Goal: Transaction & Acquisition: Purchase product/service

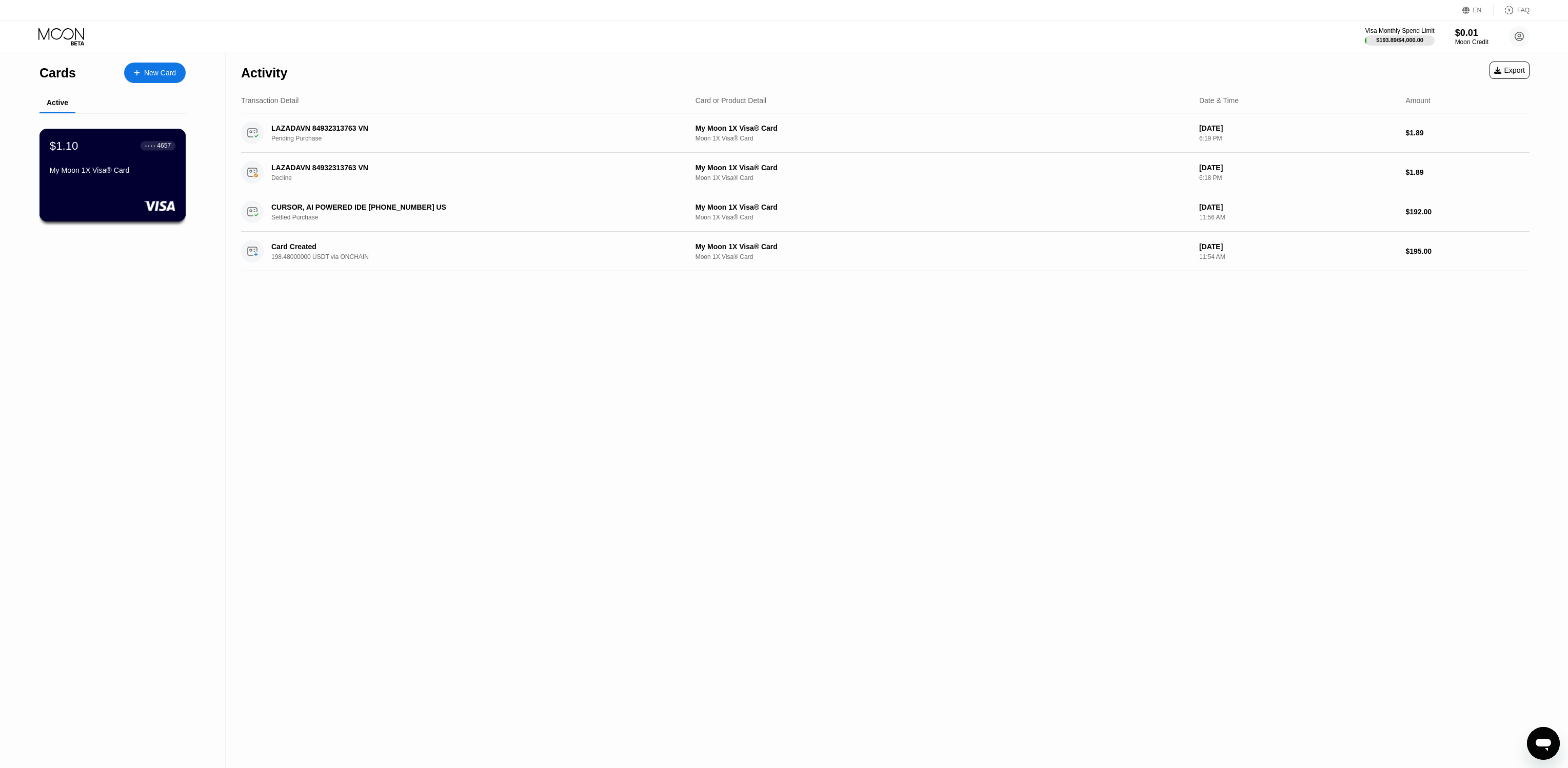
click at [135, 187] on div "$1.10 ● ● ● ● 4657 My Moon 1X Visa® Card" at bounding box center [113, 175] width 147 height 93
click at [156, 74] on div "New Card" at bounding box center [160, 73] width 32 height 9
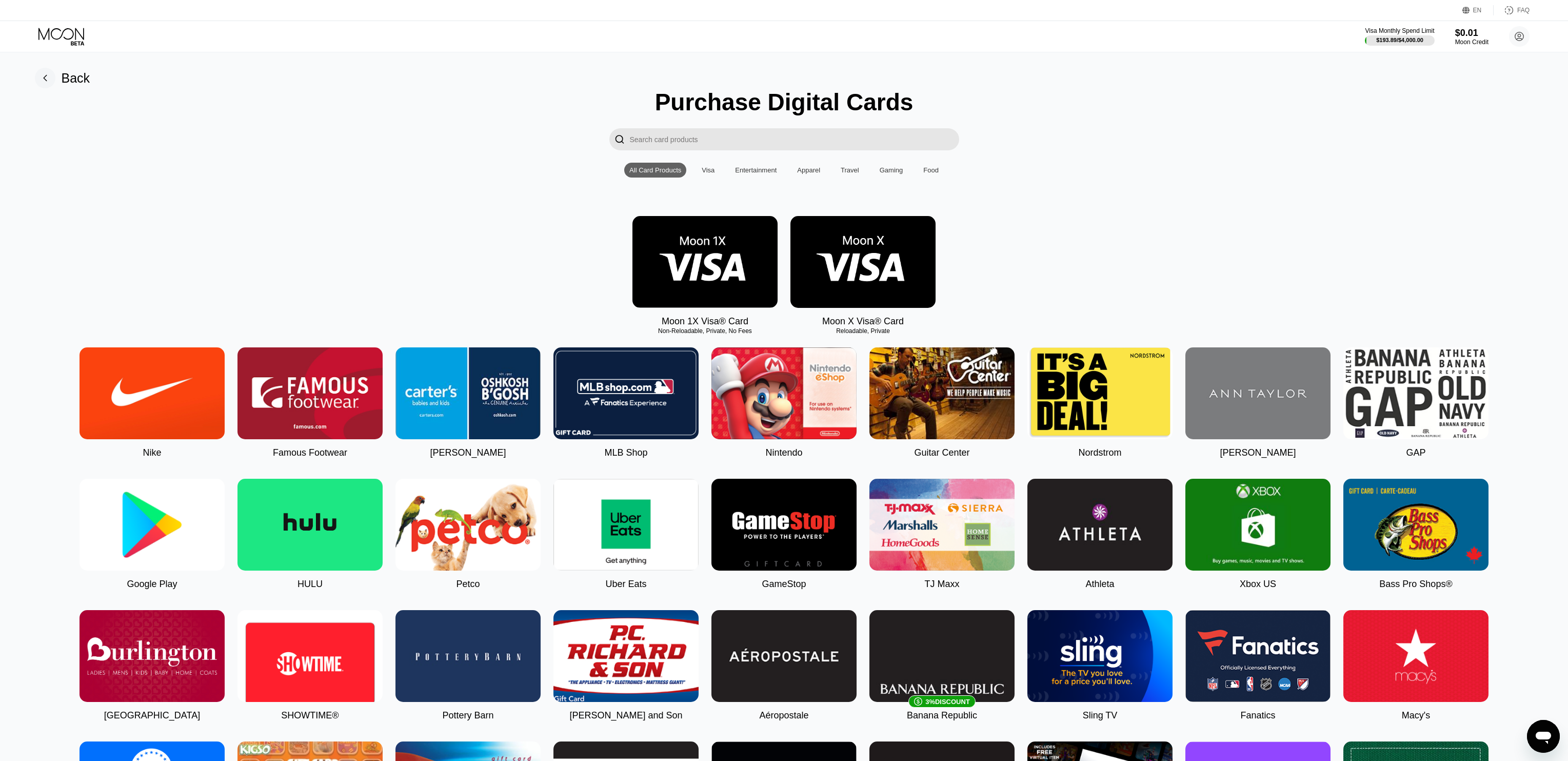
click at [896, 252] on img at bounding box center [863, 262] width 145 height 92
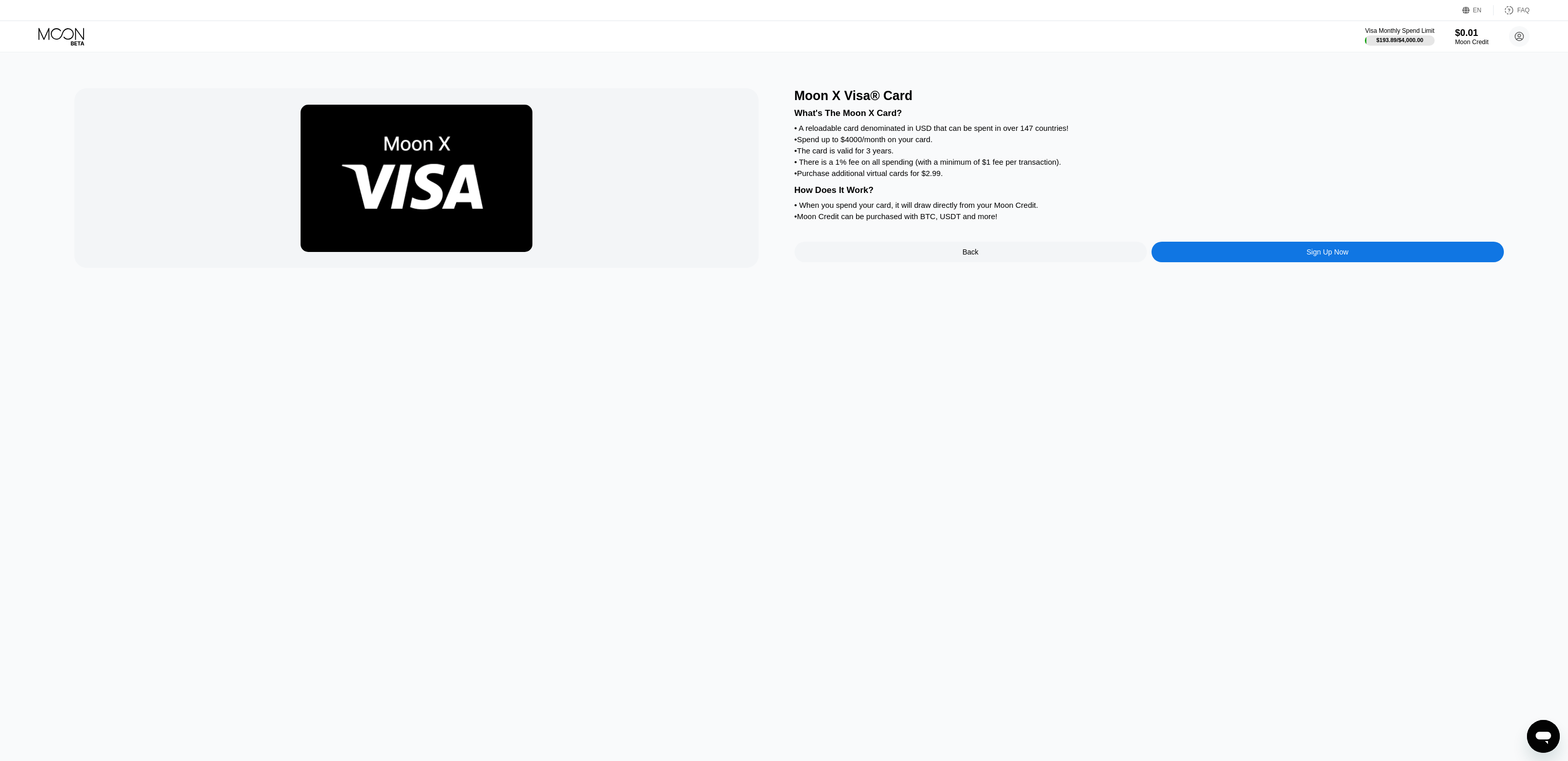
click at [890, 176] on div "• Purchase additional virtual cards for $2.99." at bounding box center [1149, 173] width 709 height 9
click at [890, 175] on div "• Purchase additional virtual cards for $2.99." at bounding box center [1149, 173] width 709 height 9
click at [927, 360] on div "Moon X Visa® Card What's The Moon X Card? • A reloadable card denominated in US…" at bounding box center [784, 407] width 1576 height 709
click at [1179, 254] on div "Sign Up Now" at bounding box center [1328, 252] width 352 height 21
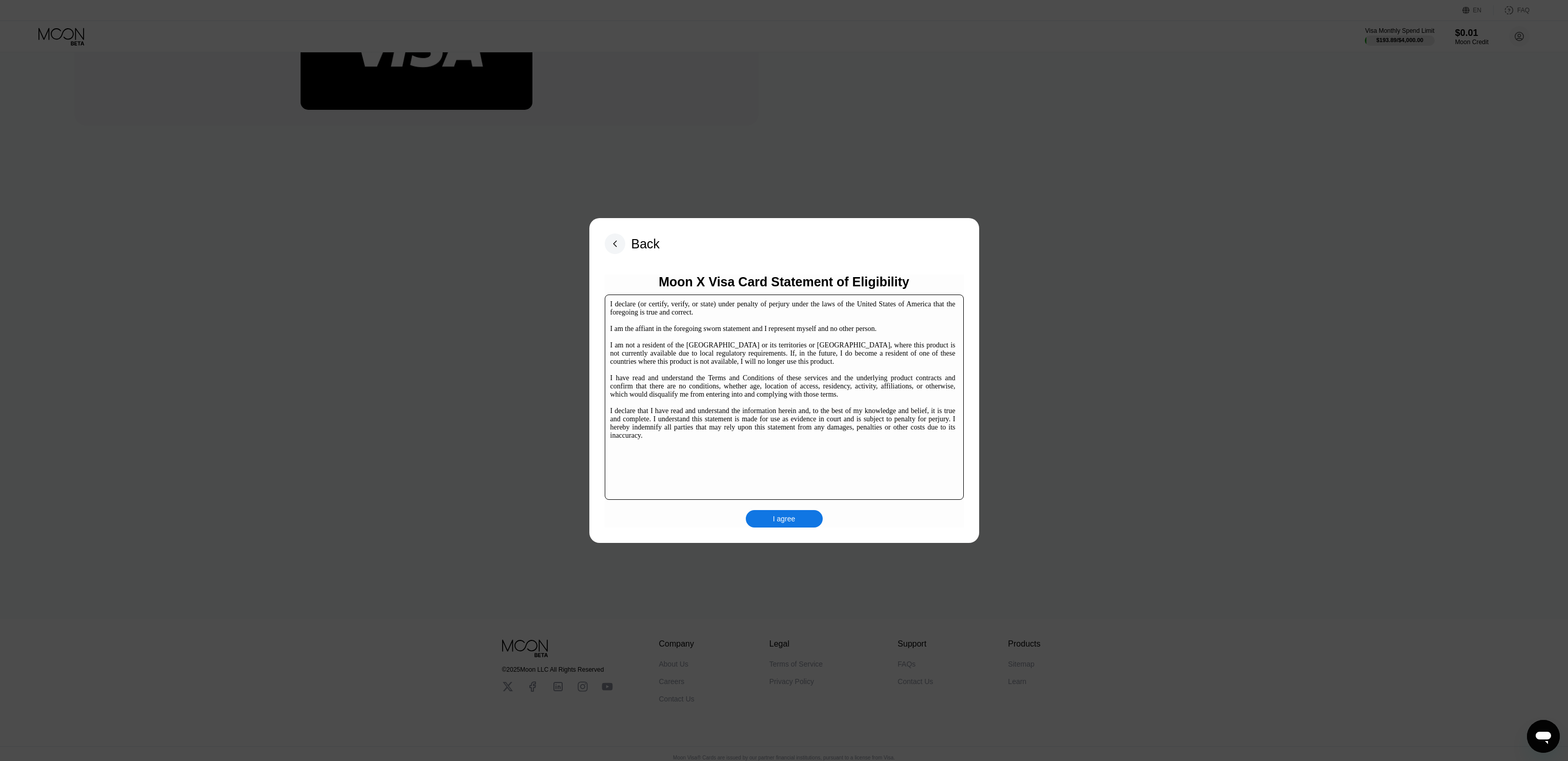
scroll to position [152, 0]
click at [781, 517] on div "I agree" at bounding box center [784, 518] width 23 height 9
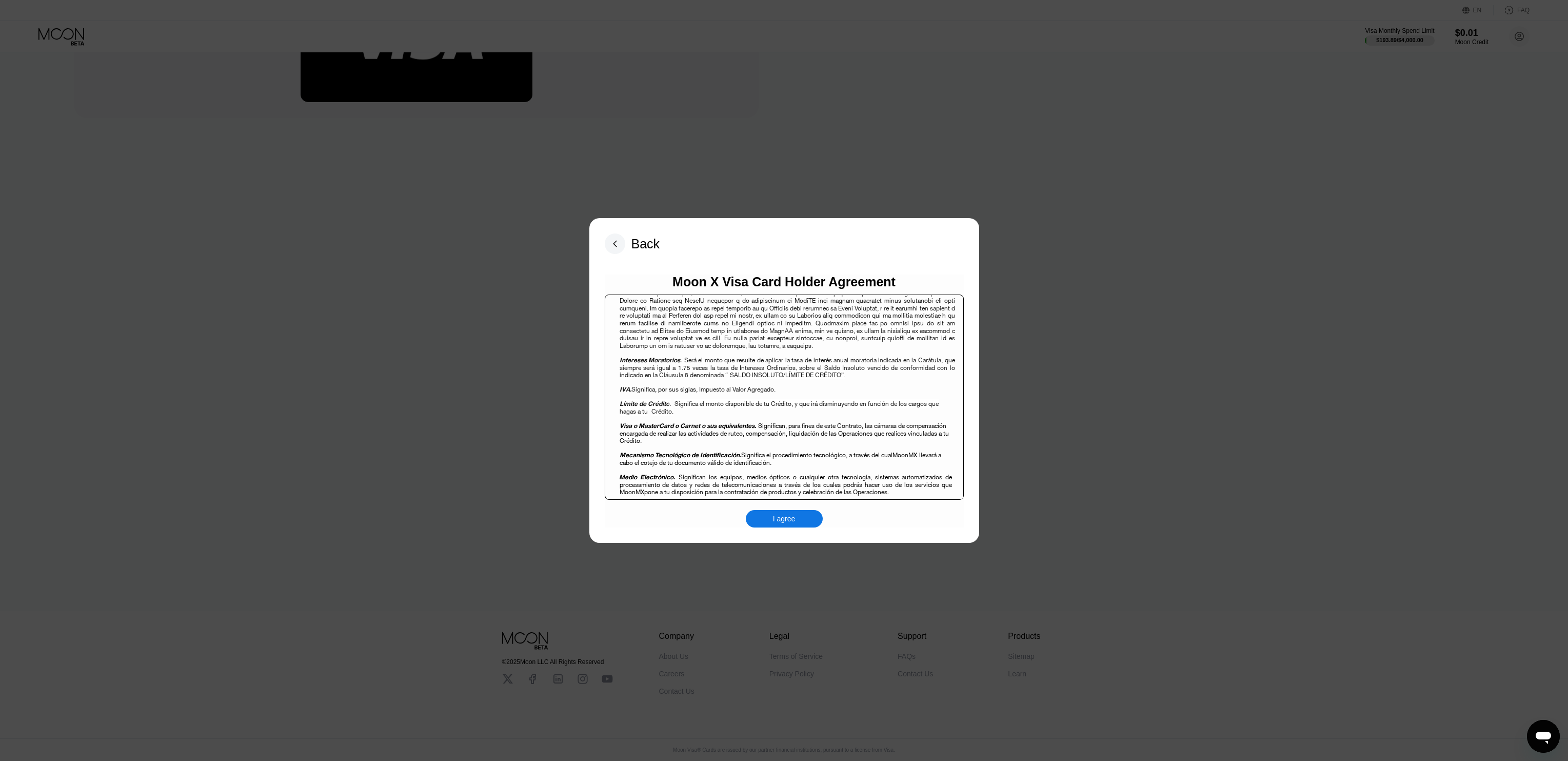
scroll to position [995, 0]
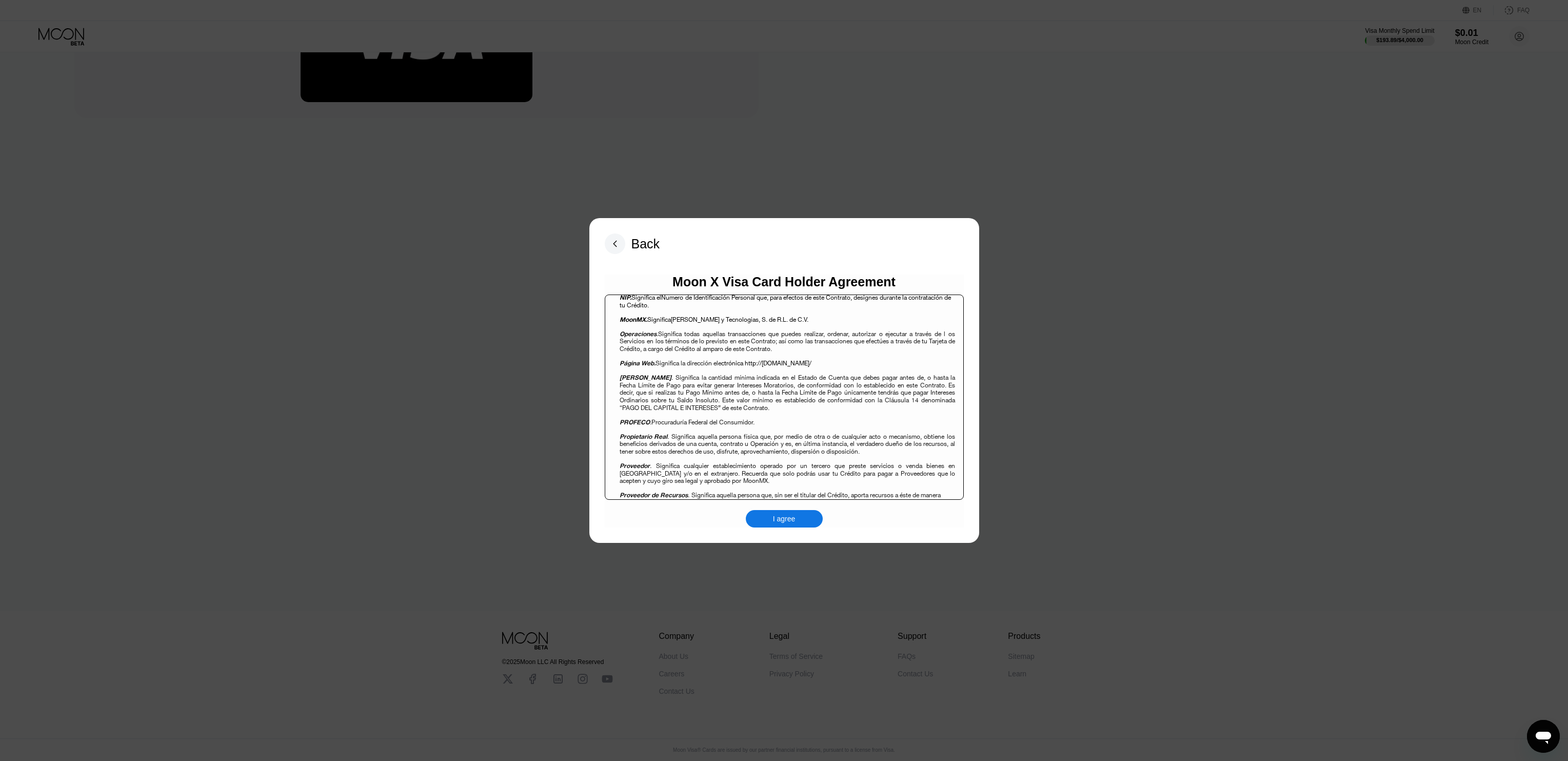
click at [800, 523] on div "I agree" at bounding box center [784, 519] width 77 height 18
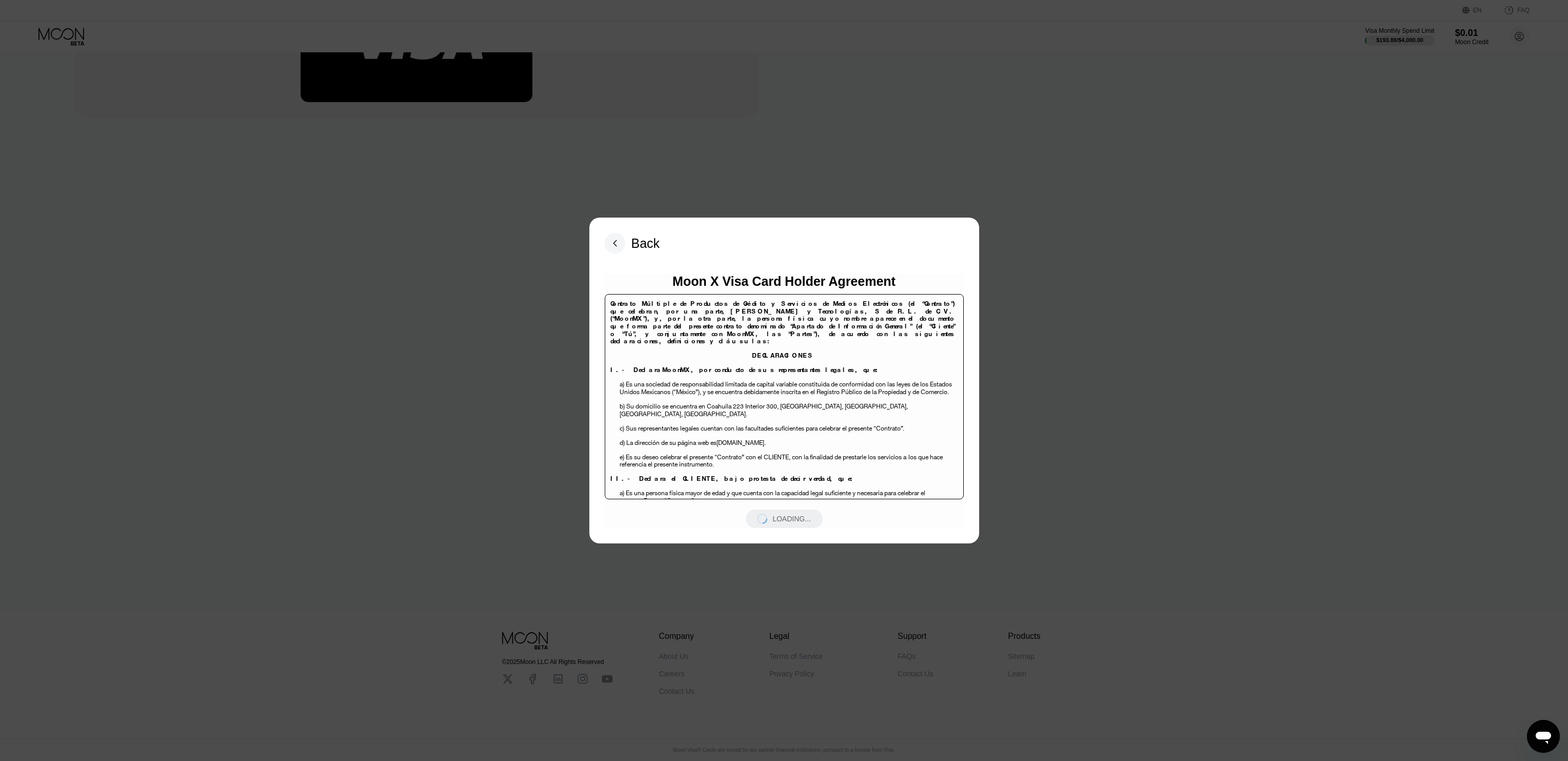
scroll to position [995, 0]
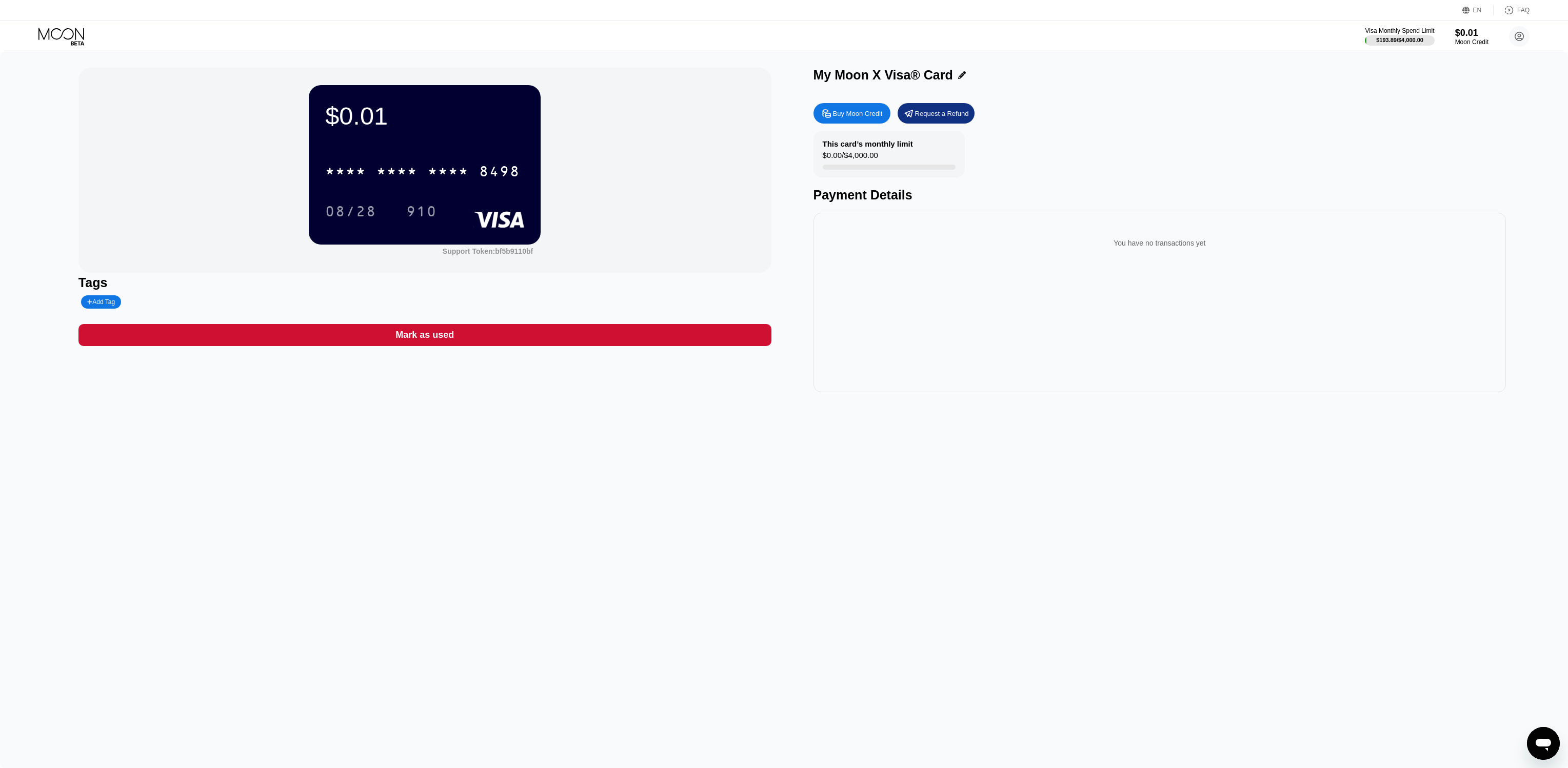
drag, startPoint x: 914, startPoint y: 169, endPoint x: 987, endPoint y: 163, distance: 73.2
click at [986, 163] on div "This card’s monthly limit $0.00 / $4,000.00 Payment Details" at bounding box center [1160, 167] width 693 height 71
click at [855, 113] on div "Buy Moon Credit" at bounding box center [858, 113] width 50 height 9
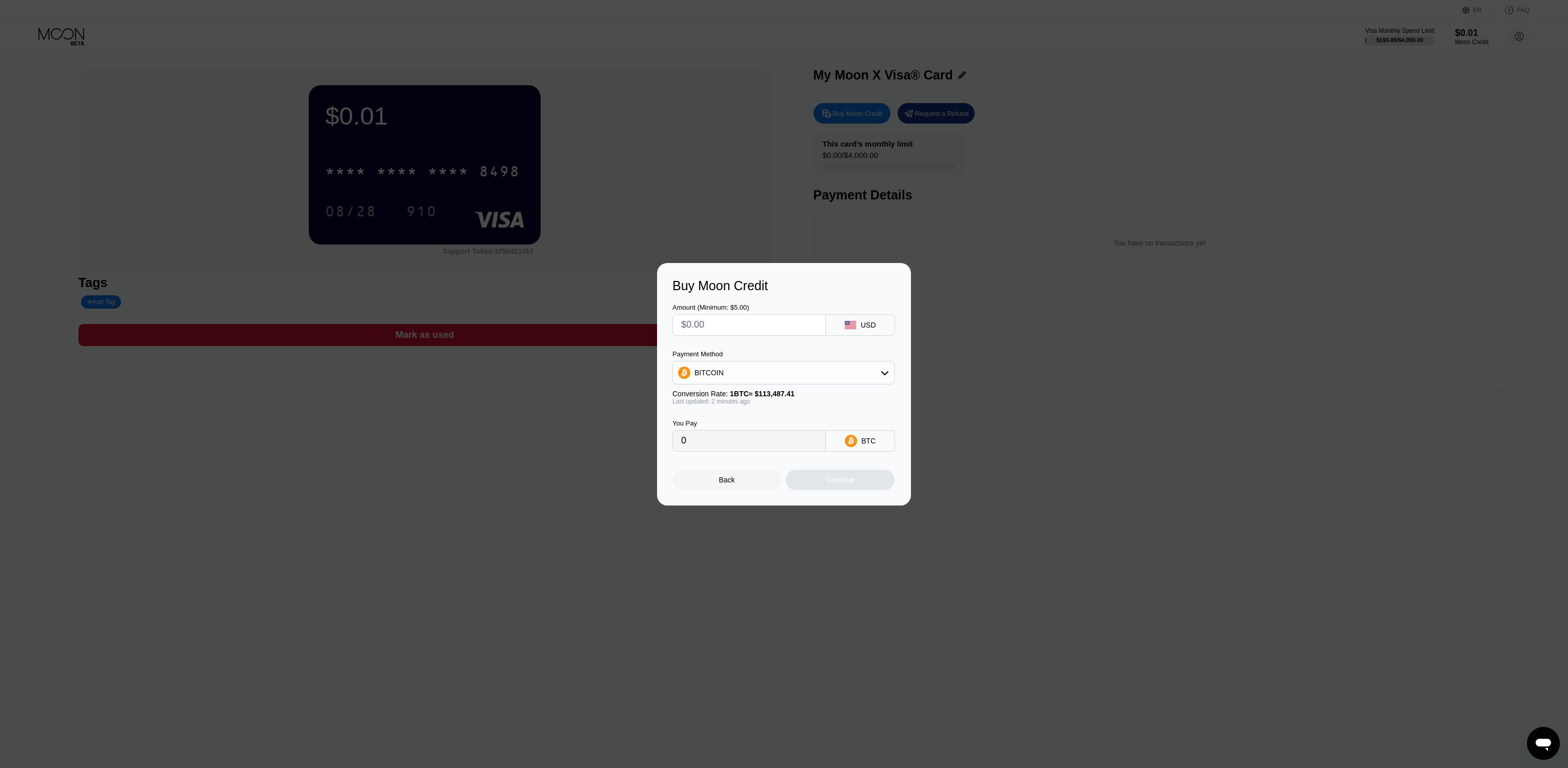
click at [733, 331] on input "text" at bounding box center [749, 325] width 136 height 21
click at [734, 331] on input "text" at bounding box center [749, 325] width 136 height 21
click at [732, 331] on input "text" at bounding box center [749, 325] width 136 height 21
click at [729, 486] on div "Back" at bounding box center [727, 480] width 109 height 21
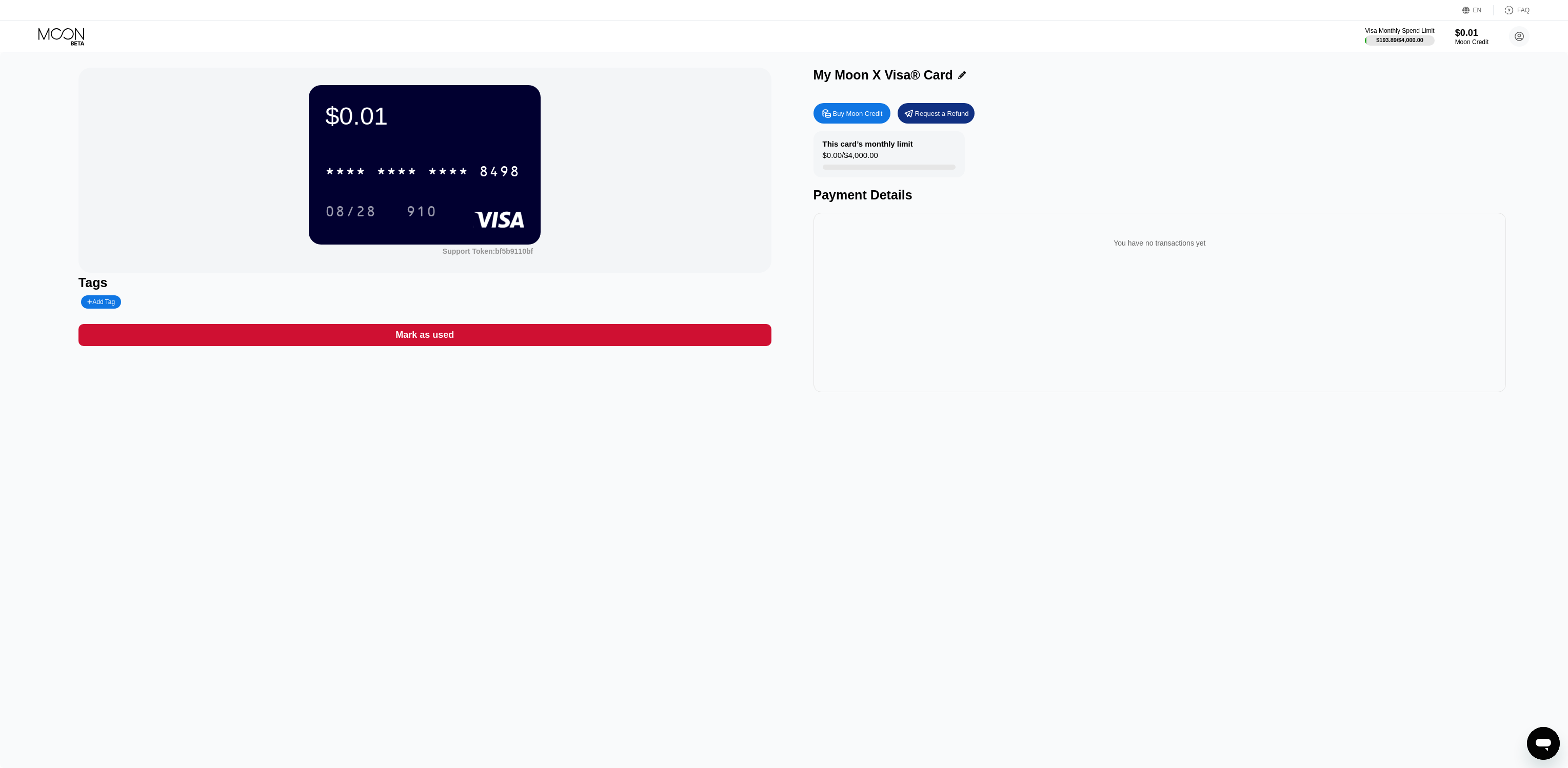
click at [871, 113] on div "Buy Moon Credit" at bounding box center [858, 113] width 50 height 9
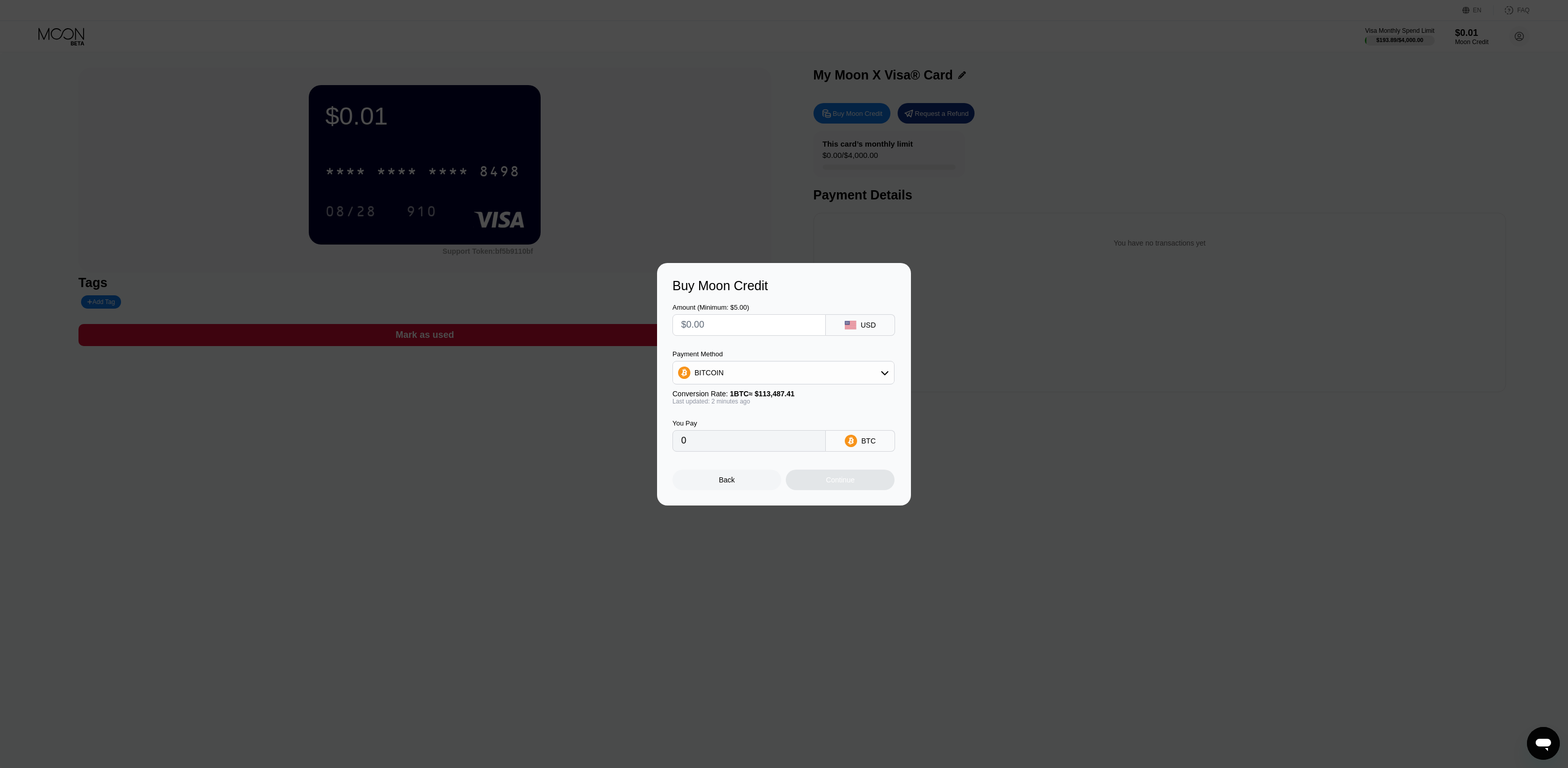
click at [714, 335] on div at bounding box center [749, 325] width 153 height 21
click at [718, 327] on input "text" at bounding box center [749, 325] width 136 height 21
type input "$1"
type input "0.00000882"
type input "$10"
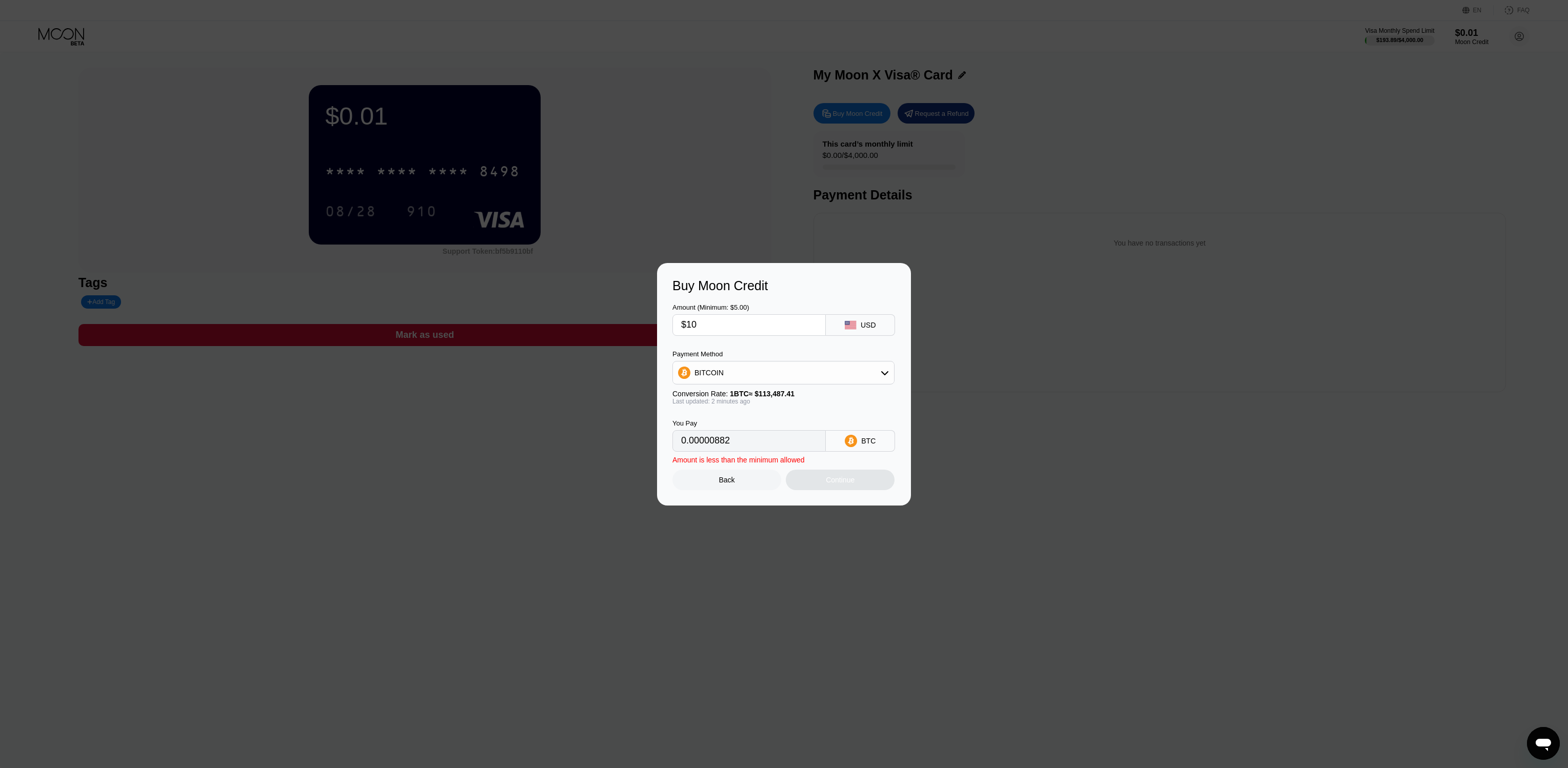
type input "0.00008812"
type input "$100"
type input "0.00088116"
type input "$100"
click at [790, 373] on div "BITCOIN" at bounding box center [783, 373] width 221 height 21
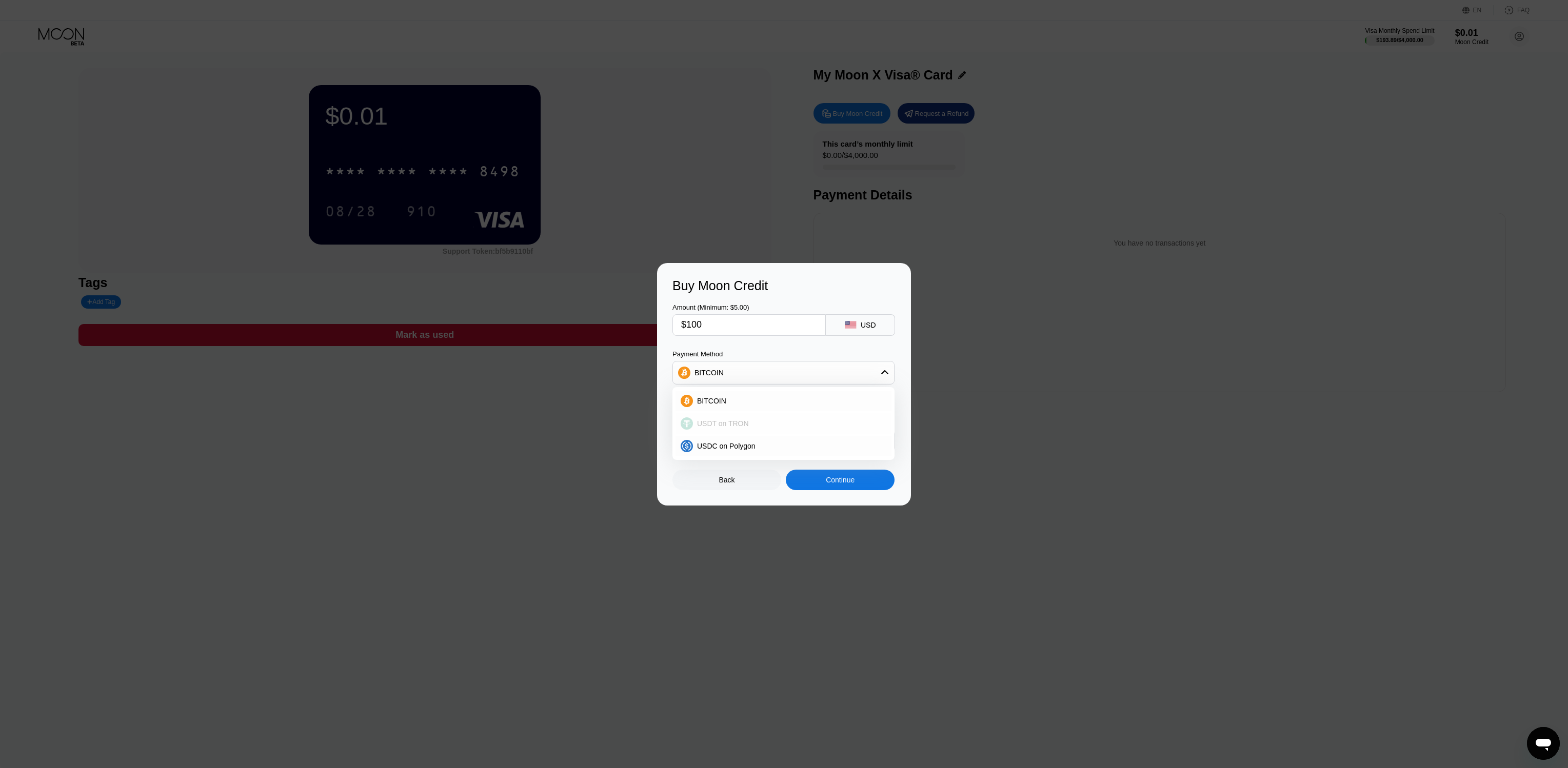
click at [741, 427] on span "USDT on TRON" at bounding box center [723, 423] width 52 height 8
type input "101.01"
click at [859, 409] on div "You Pay 101.01 USDT TRC-20" at bounding box center [784, 428] width 223 height 47
click at [839, 478] on div "Continue" at bounding box center [840, 480] width 29 height 8
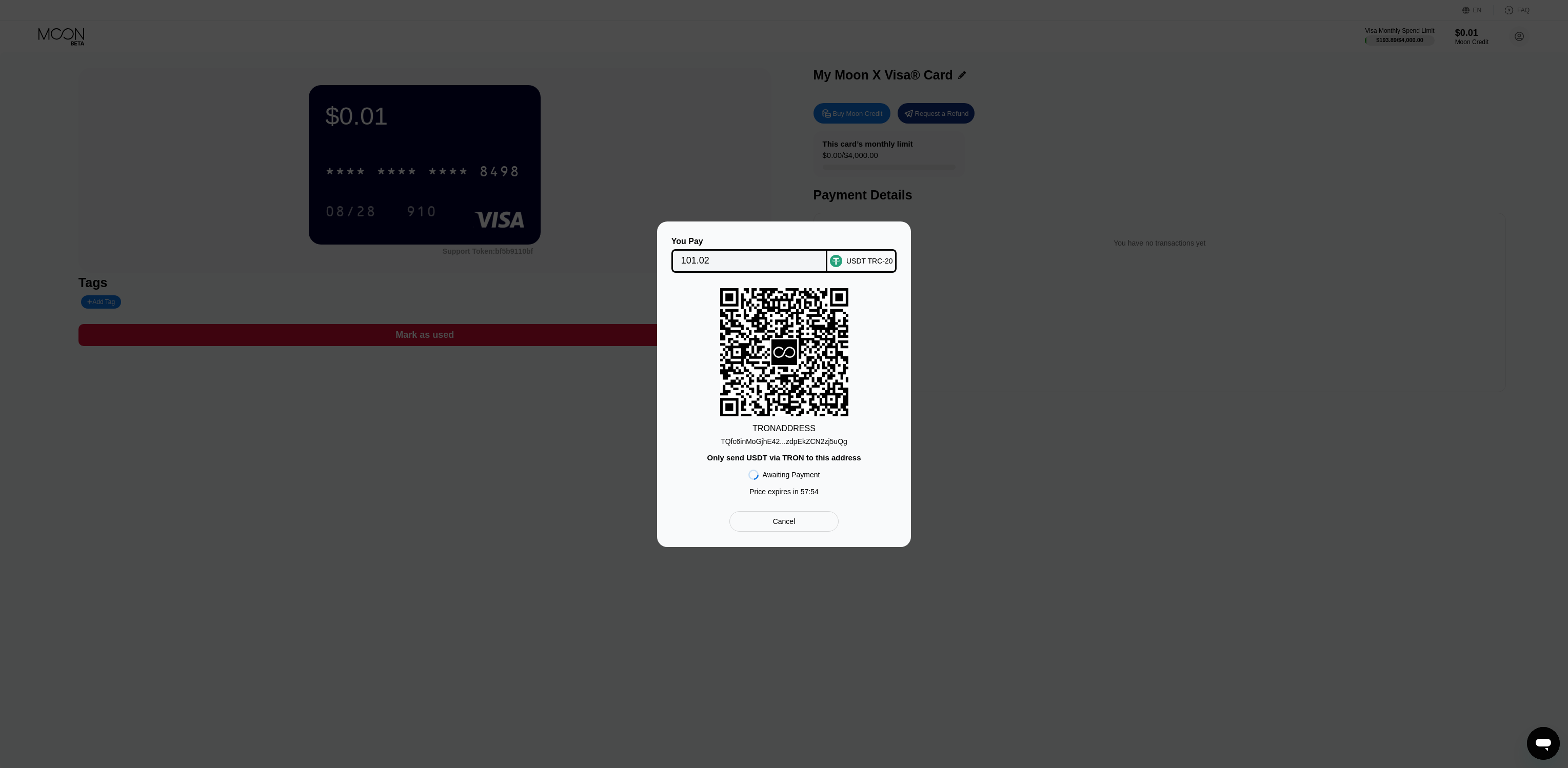
click at [1024, 298] on div "You Pay 101.02 USDT TRC-20 TRON ADDRESS TQfc6inMoGjhE42...zdpEkZCN2zj5uQg Only …" at bounding box center [784, 384] width 1568 height 326
click at [820, 522] on div "Cancel" at bounding box center [783, 522] width 109 height 21
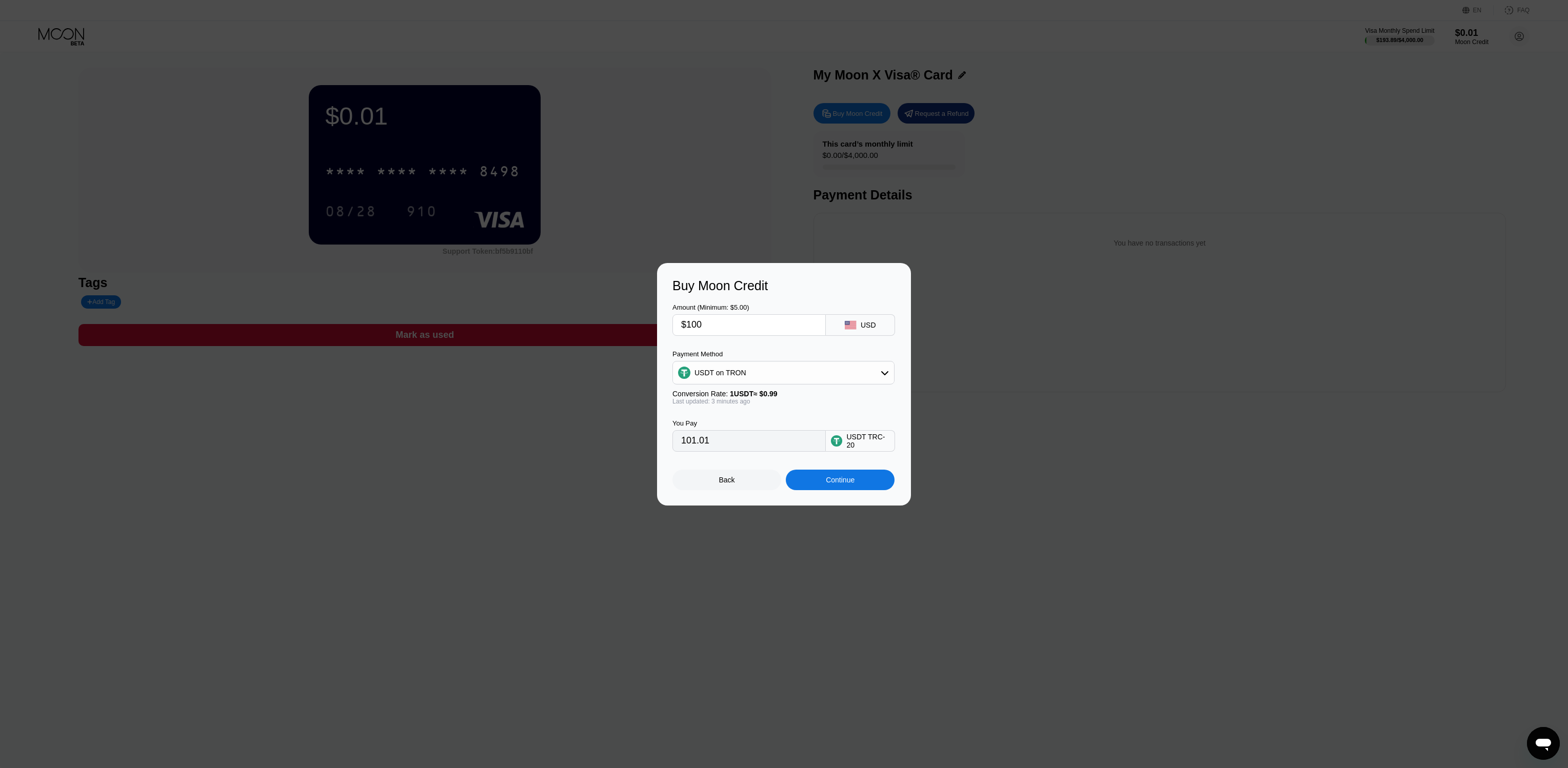
drag, startPoint x: 732, startPoint y: 324, endPoint x: 675, endPoint y: 325, distance: 57.0
click at [680, 326] on div "$100" at bounding box center [749, 325] width 153 height 21
type input "$9"
type input "9.09"
type input "$99"
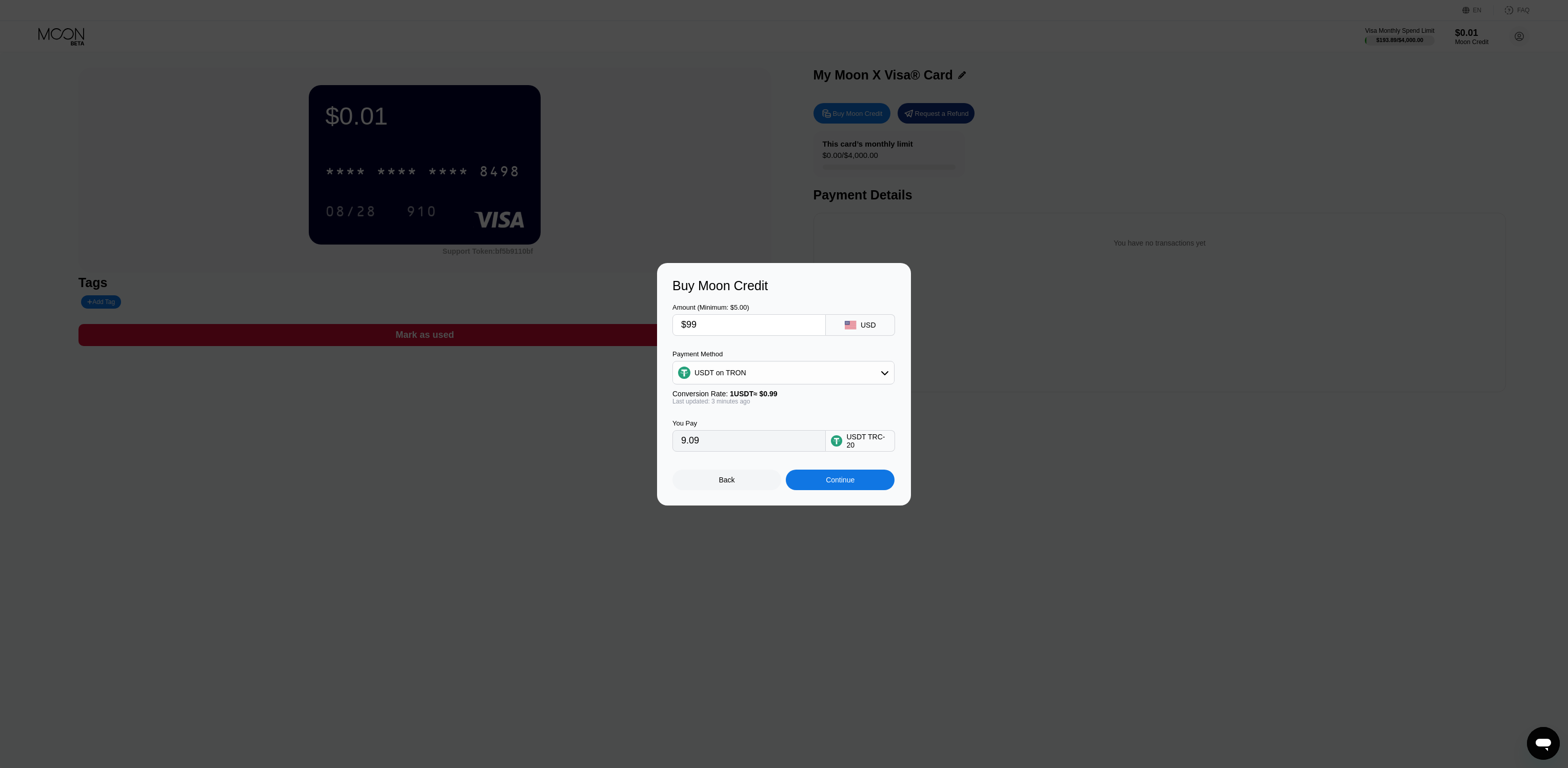
type input "100.00"
type input "$99"
click at [849, 483] on div "Continue" at bounding box center [840, 480] width 29 height 8
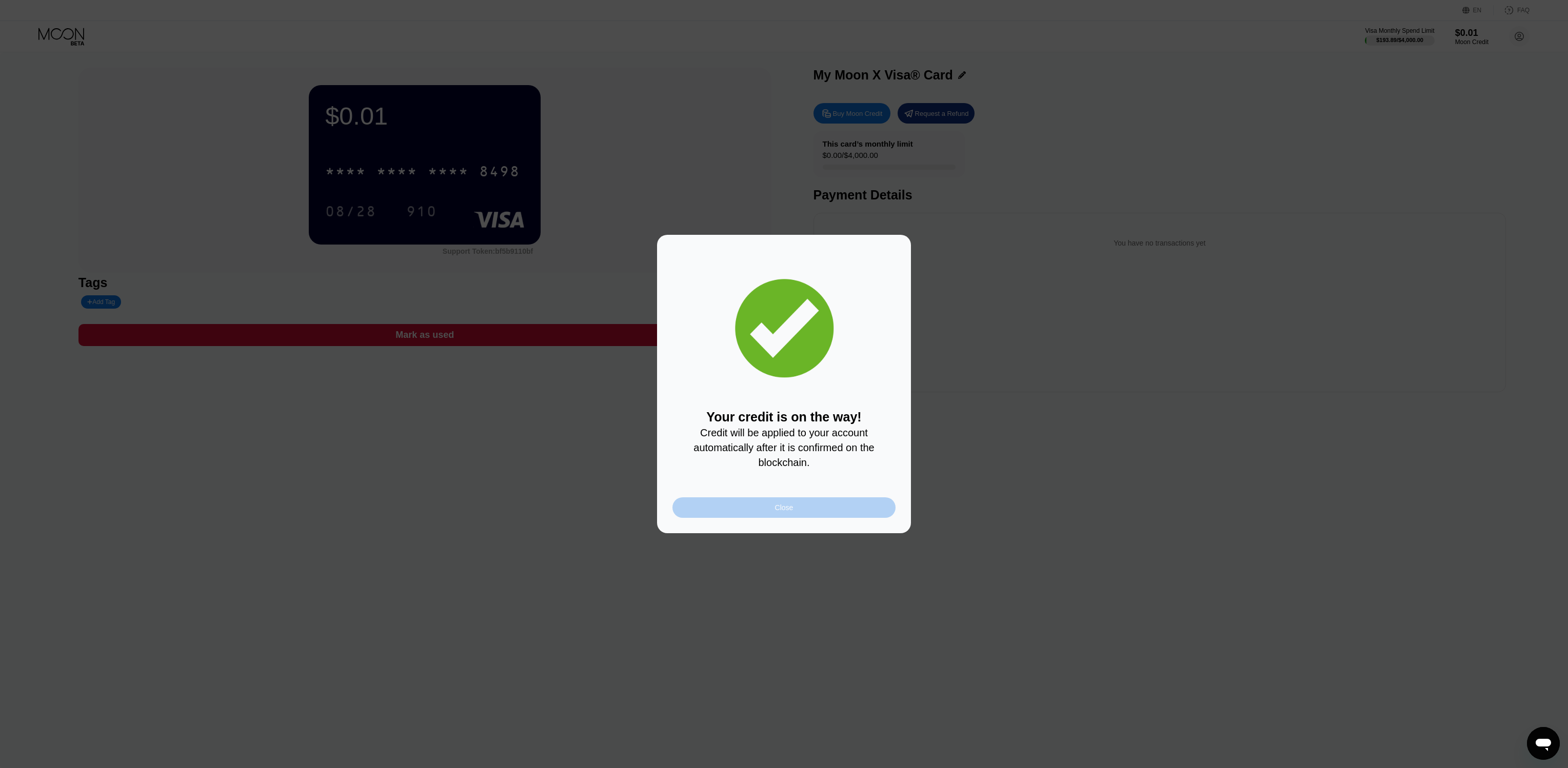
click at [827, 513] on div "Close" at bounding box center [784, 508] width 223 height 21
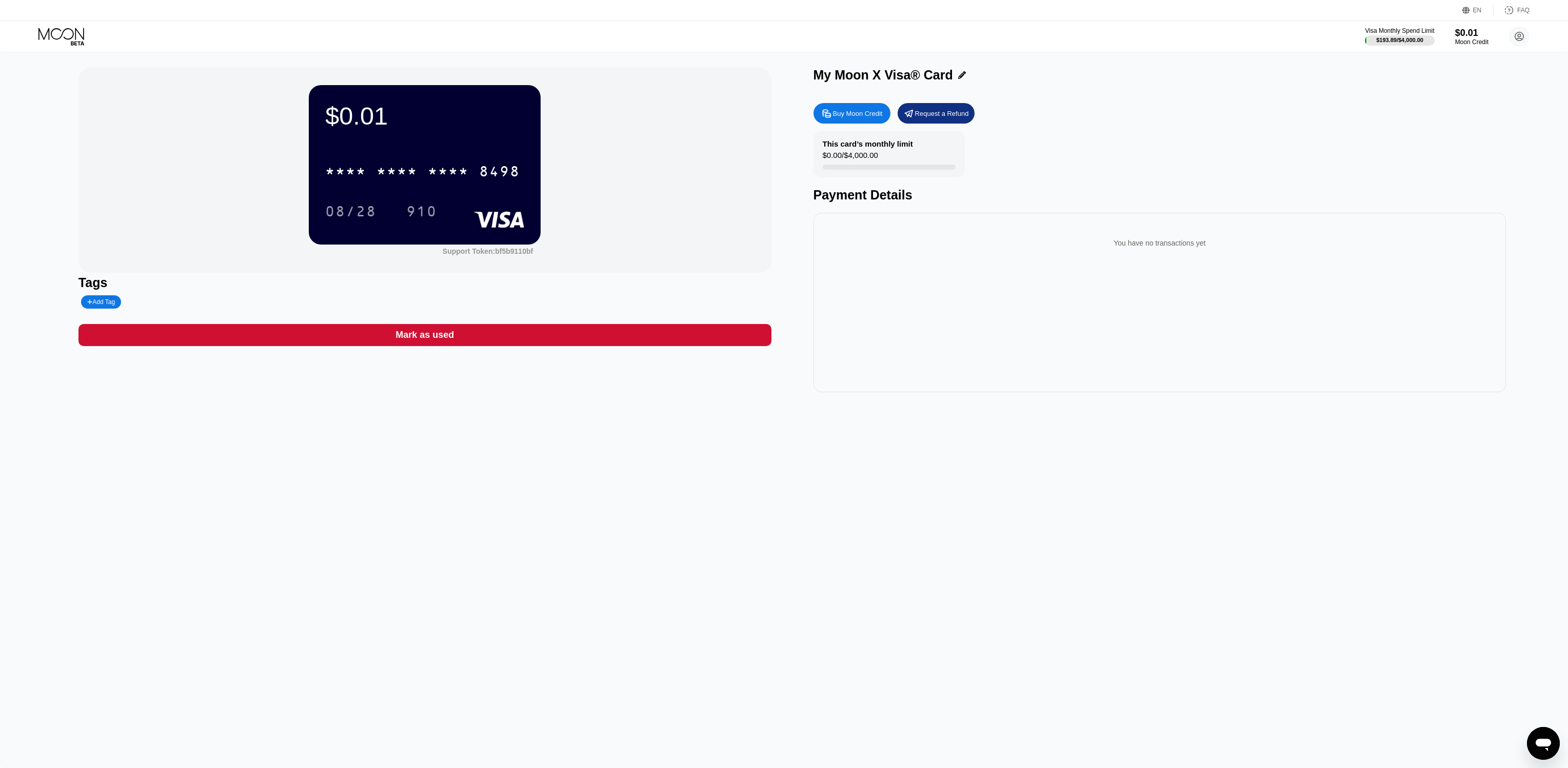
click at [867, 159] on div "$0.00 / $4,000.00" at bounding box center [850, 158] width 55 height 14
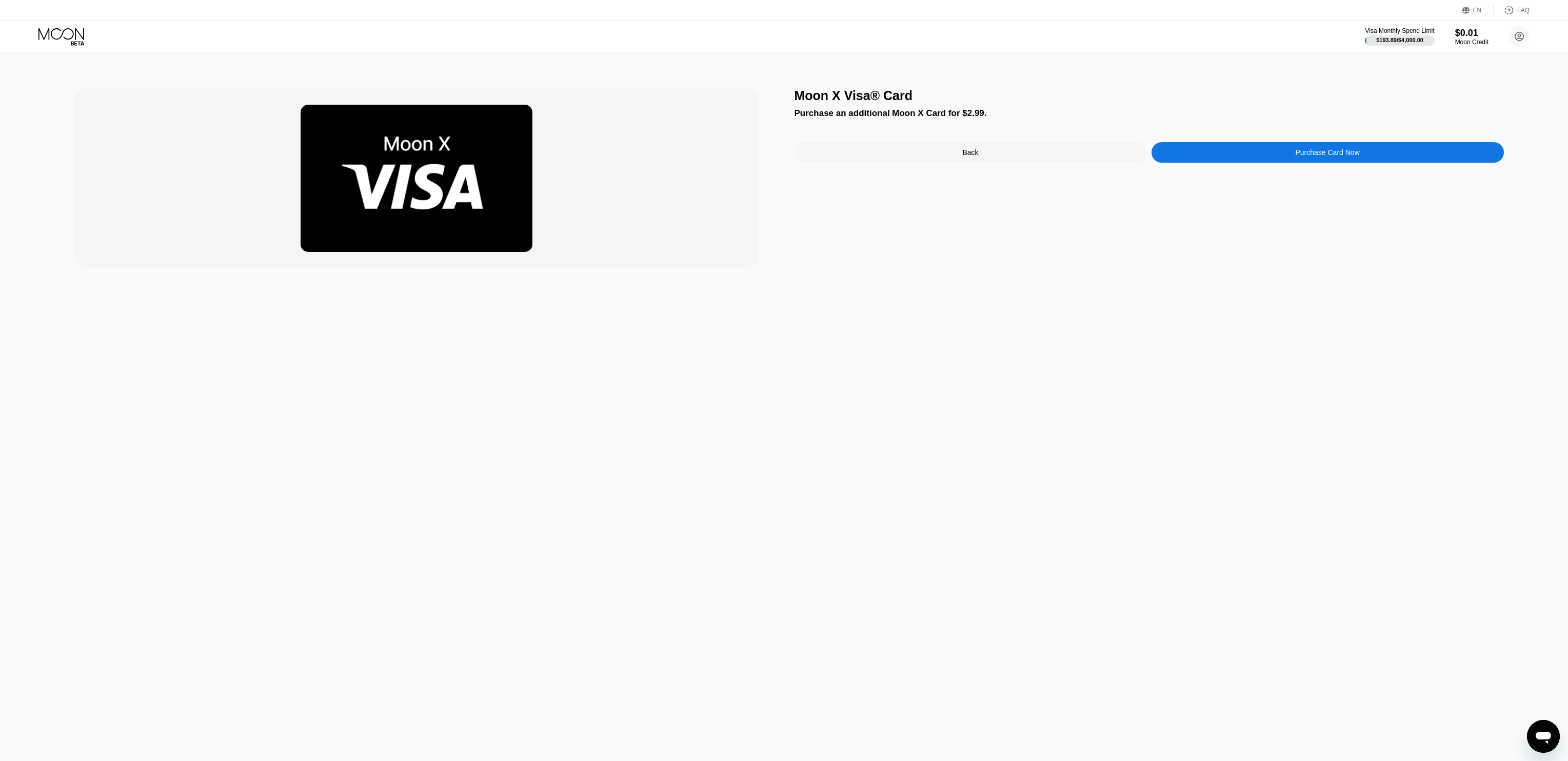
click at [48, 30] on icon at bounding box center [61, 33] width 46 height 12
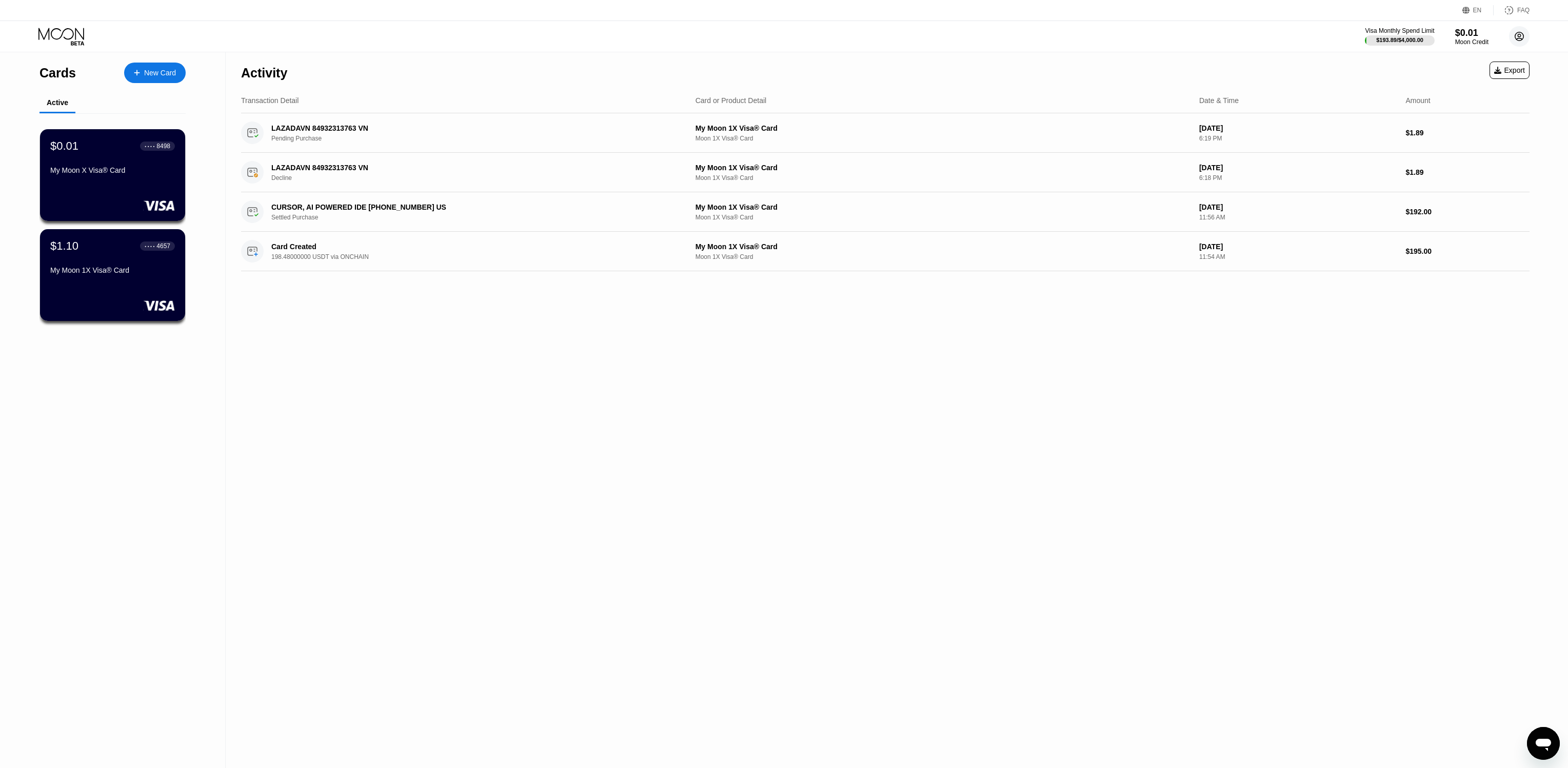
click at [1521, 38] on circle at bounding box center [1519, 37] width 21 height 21
click at [94, 143] on div "$0.01 ● ● ● ● 8498" at bounding box center [113, 145] width 125 height 13
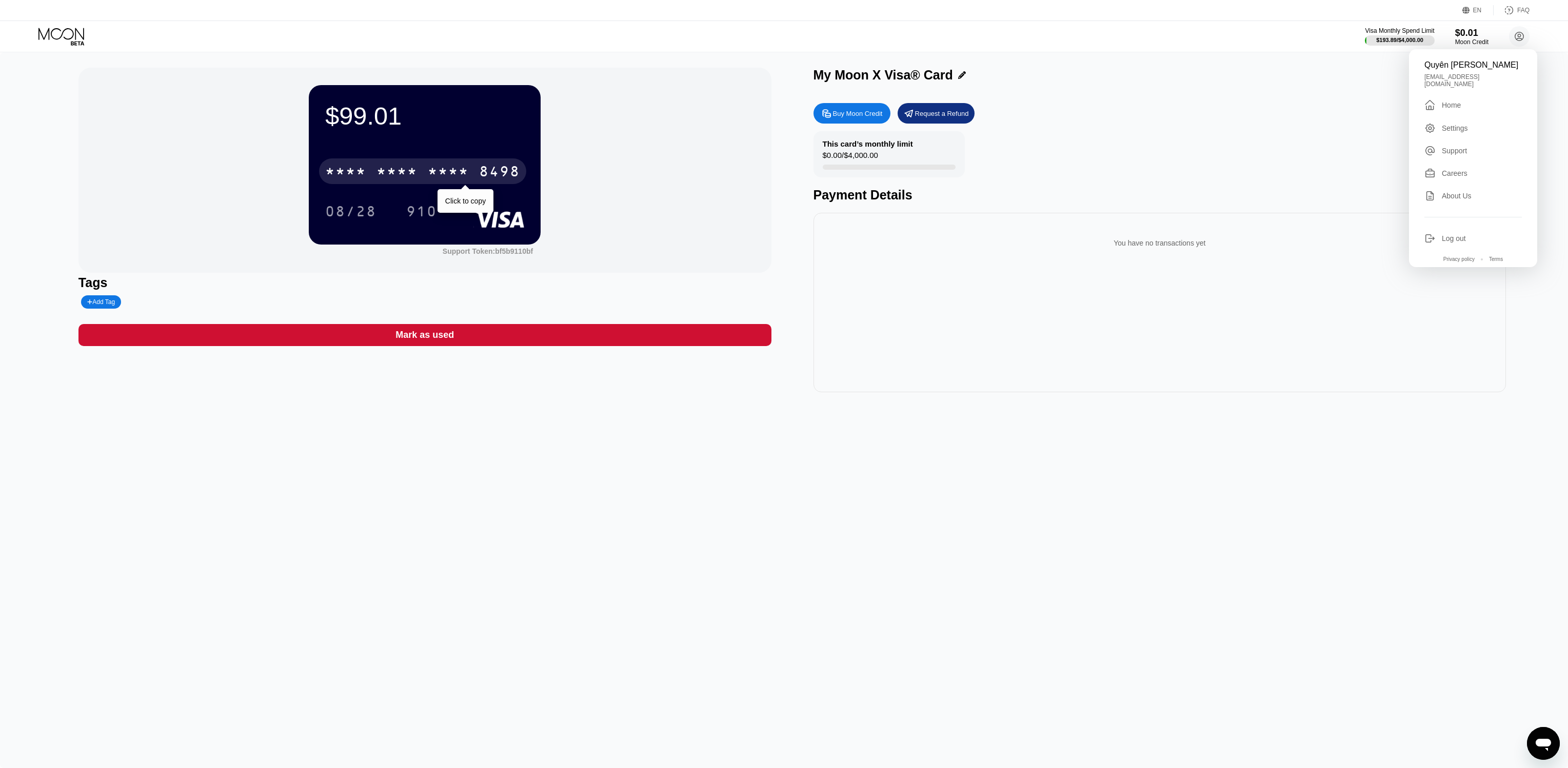
click at [433, 164] on div "* * * * * * * * * * * * 8498" at bounding box center [422, 171] width 207 height 26
drag, startPoint x: 387, startPoint y: 165, endPoint x: 383, endPoint y: 170, distance: 6.4
click at [387, 165] on div "* * * *" at bounding box center [397, 172] width 41 height 16
click at [424, 175] on div "4513 6500 2671 8498" at bounding box center [422, 171] width 207 height 26
click at [425, 175] on div "* * * * * * * * * * * * 8498" at bounding box center [422, 171] width 207 height 26
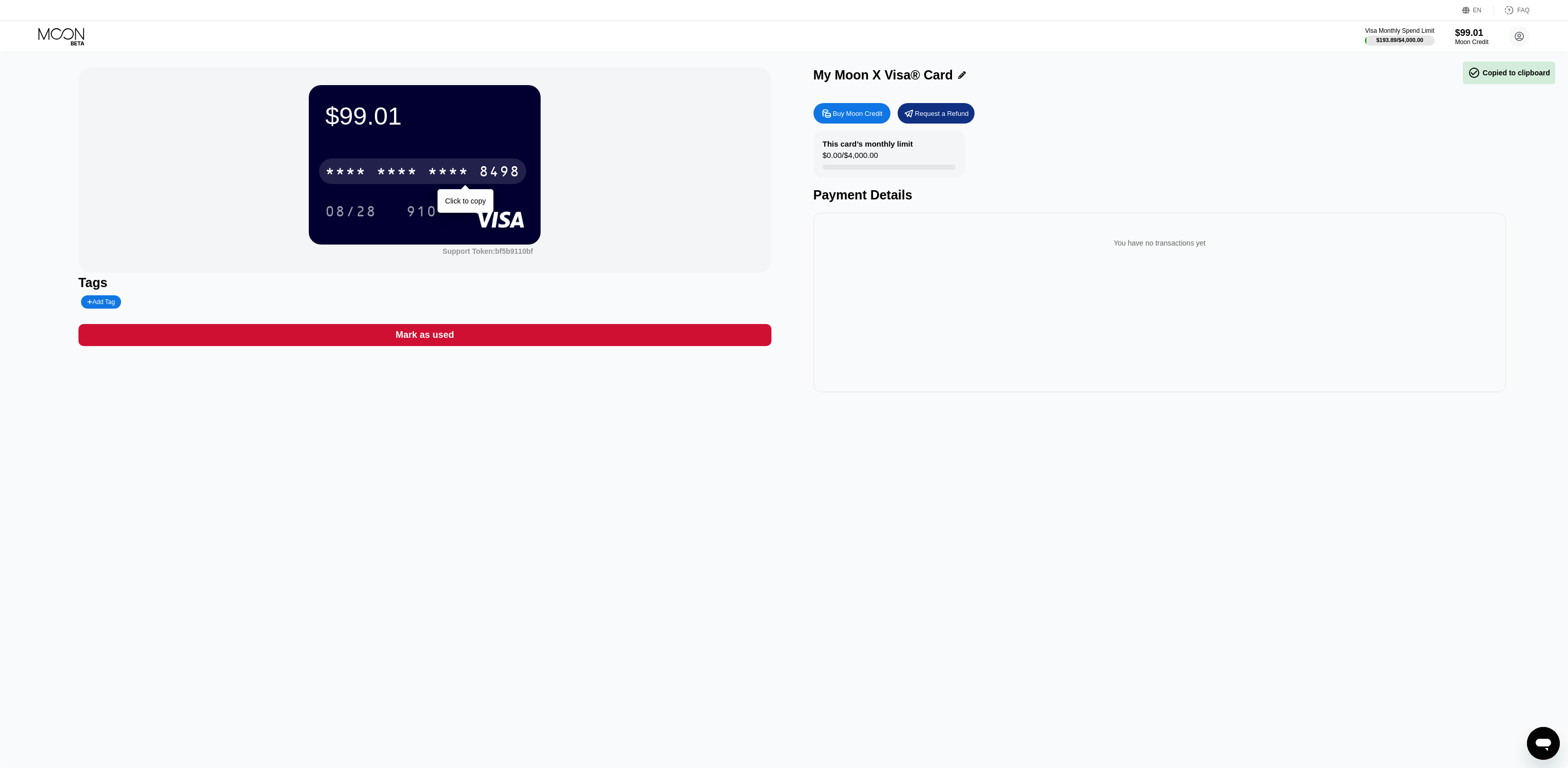
click at [425, 175] on div "* * * * * * * * * * * * 8498" at bounding box center [422, 171] width 207 height 26
click at [1070, 295] on div "You have no transactions yet" at bounding box center [1160, 302] width 693 height 180
click at [458, 169] on div "* * * *" at bounding box center [448, 172] width 41 height 16
